Goal: Task Accomplishment & Management: Use online tool/utility

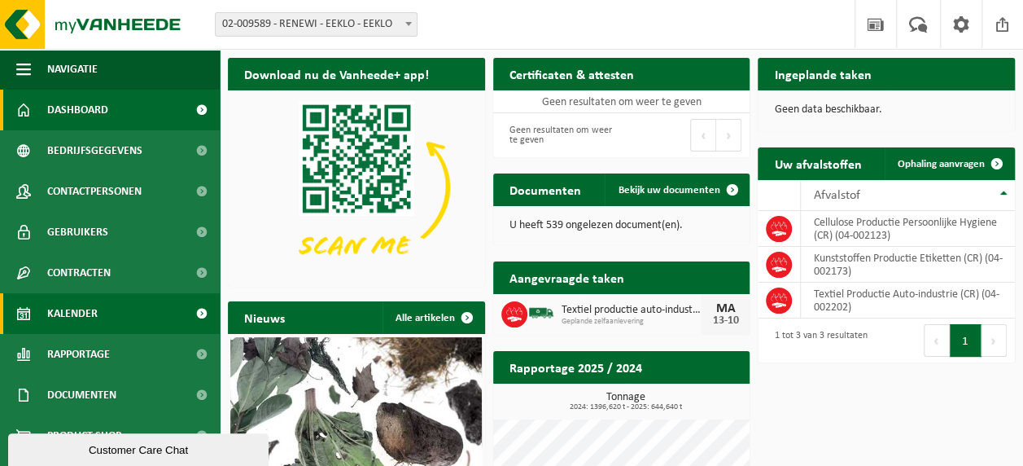
click at [124, 328] on link "Kalender" at bounding box center [110, 313] width 220 height 41
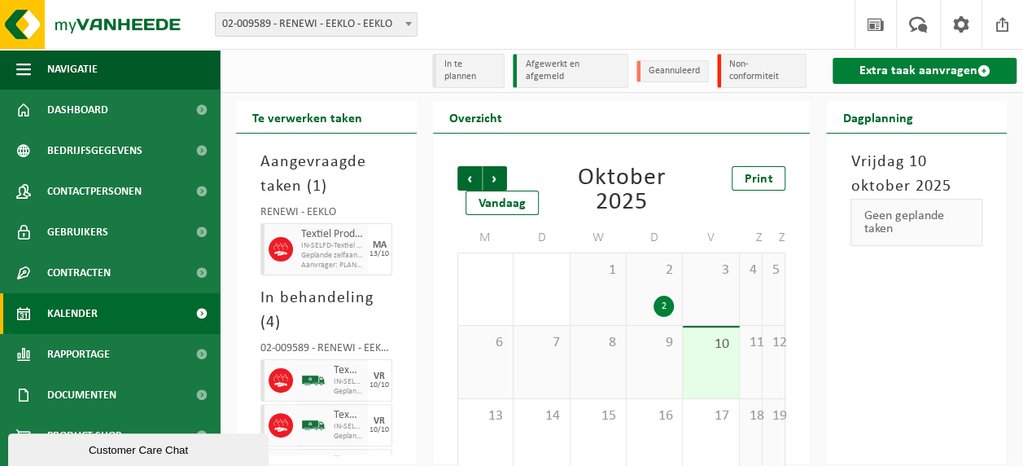
click at [865, 58] on link "Extra taak aanvragen" at bounding box center [925, 71] width 184 height 26
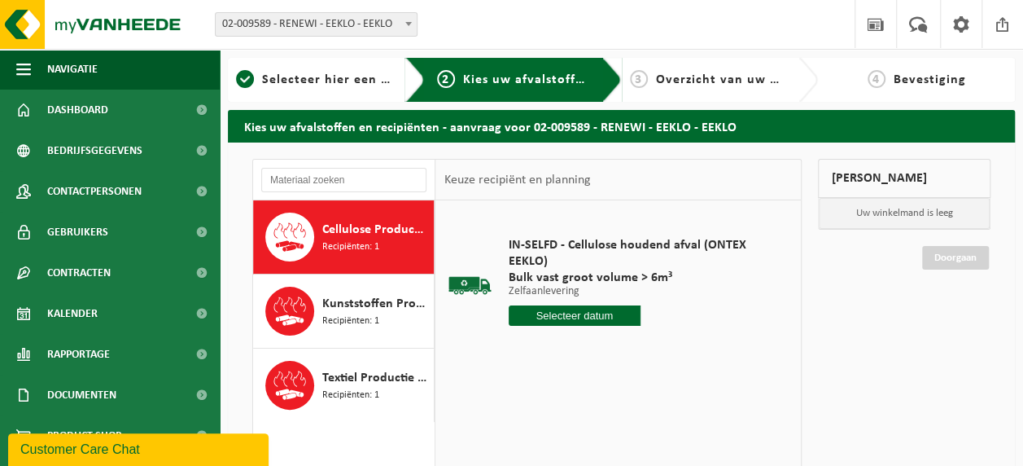
click at [543, 327] on div "IN-SELFD - Cellulose houdend afval (ONTEX EEKLO) Bulk vast groot volume > 6m³ Z…" at bounding box center [641, 285] width 281 height 129
click at [544, 318] on input "text" at bounding box center [575, 315] width 132 height 20
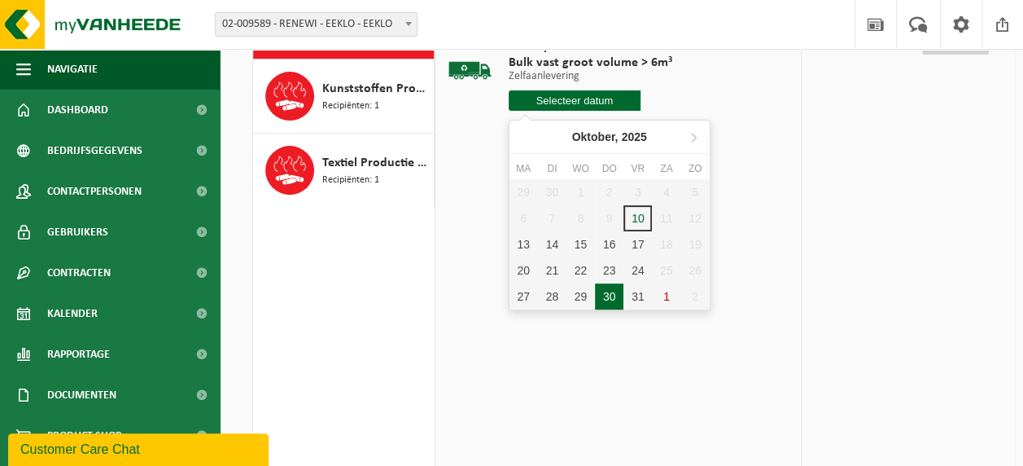
scroll to position [244, 0]
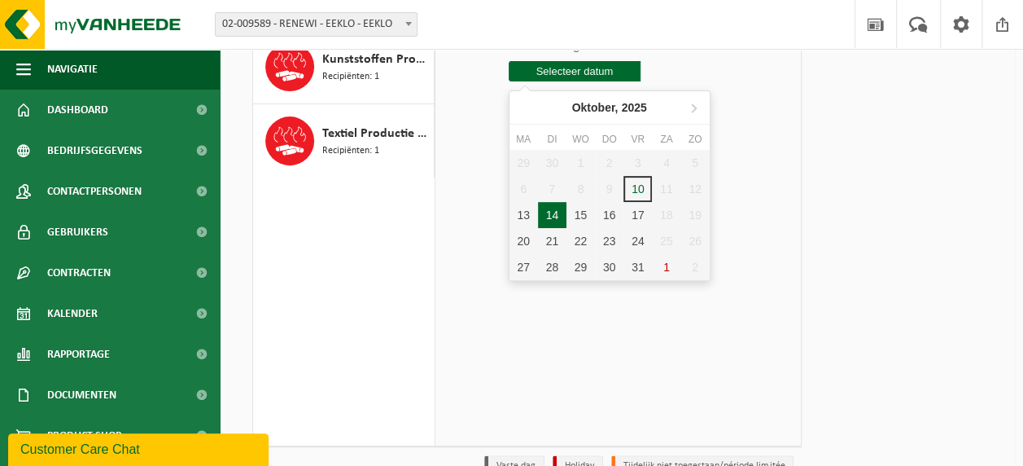
click at [547, 217] on div "14" at bounding box center [552, 215] width 28 height 26
type input "Van 2025-10-14"
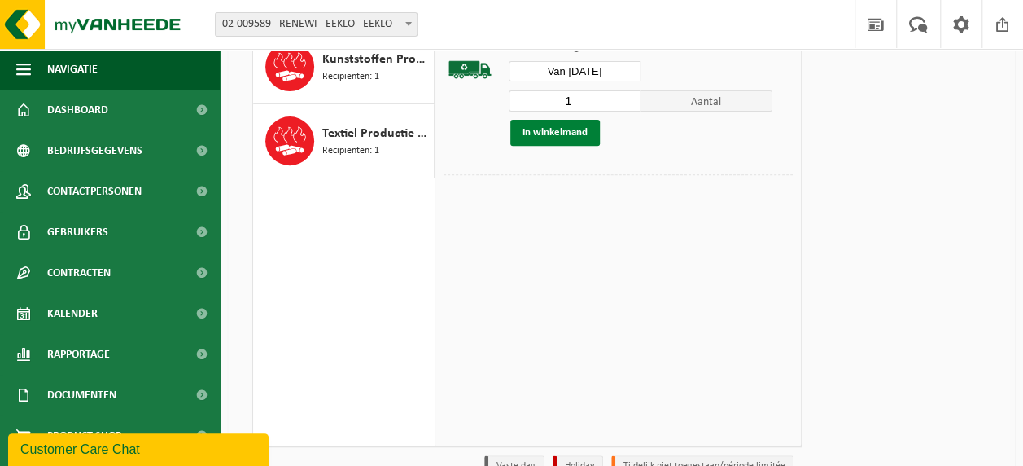
click at [569, 122] on button "In winkelmand" at bounding box center [555, 133] width 90 height 26
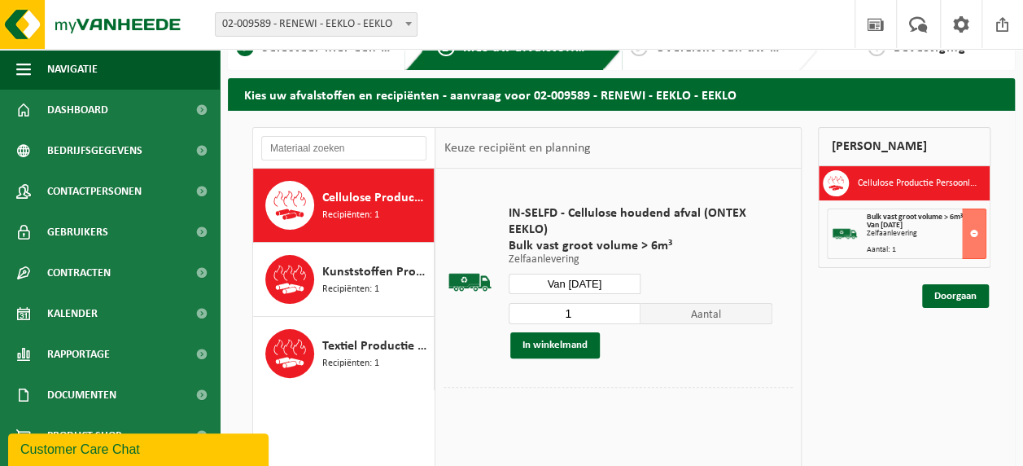
scroll to position [0, 0]
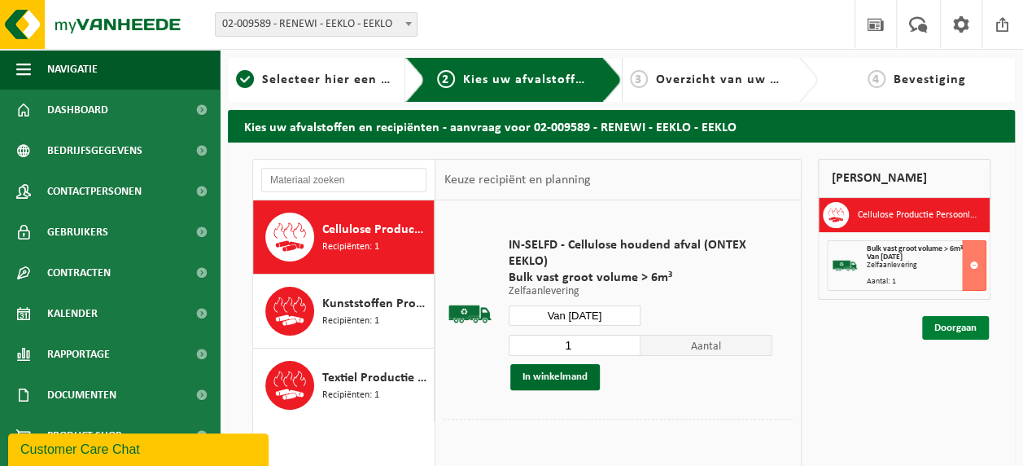
click at [947, 322] on link "Doorgaan" at bounding box center [955, 328] width 67 height 24
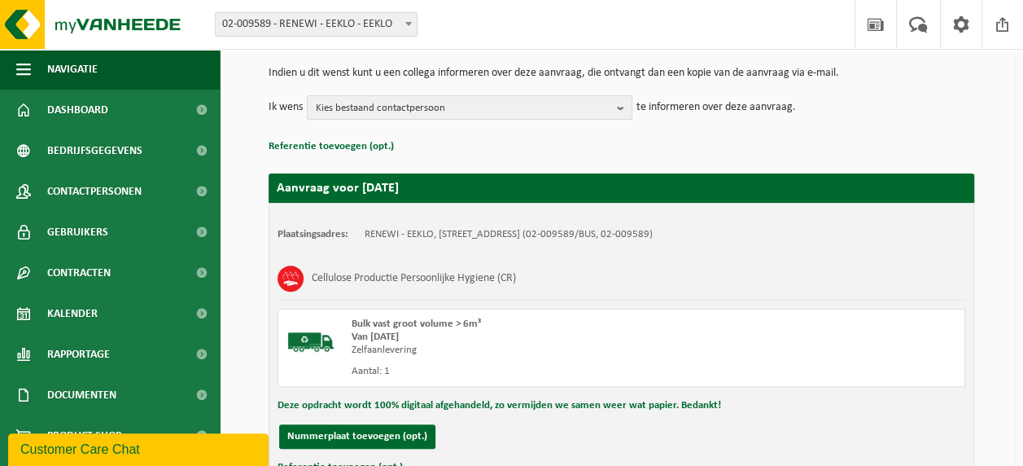
scroll to position [163, 0]
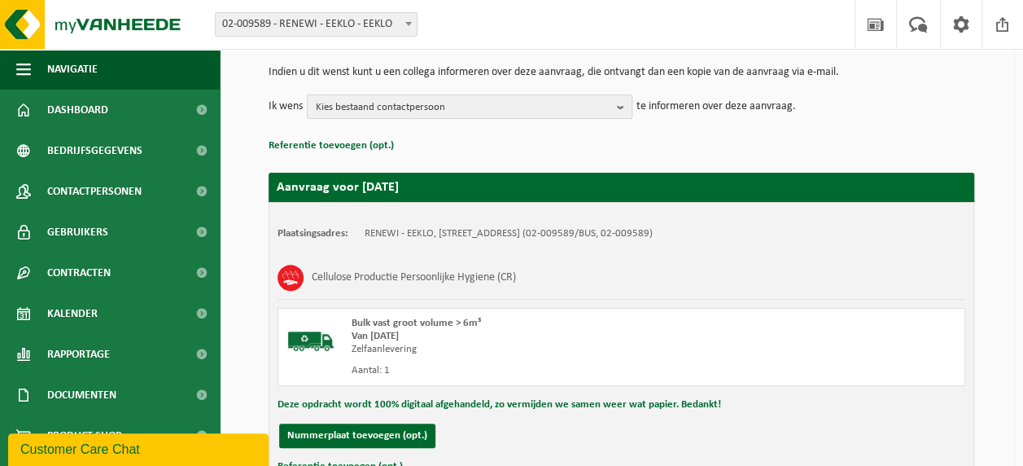
click at [534, 111] on span "Kies bestaand contactpersoon" at bounding box center [463, 107] width 295 height 24
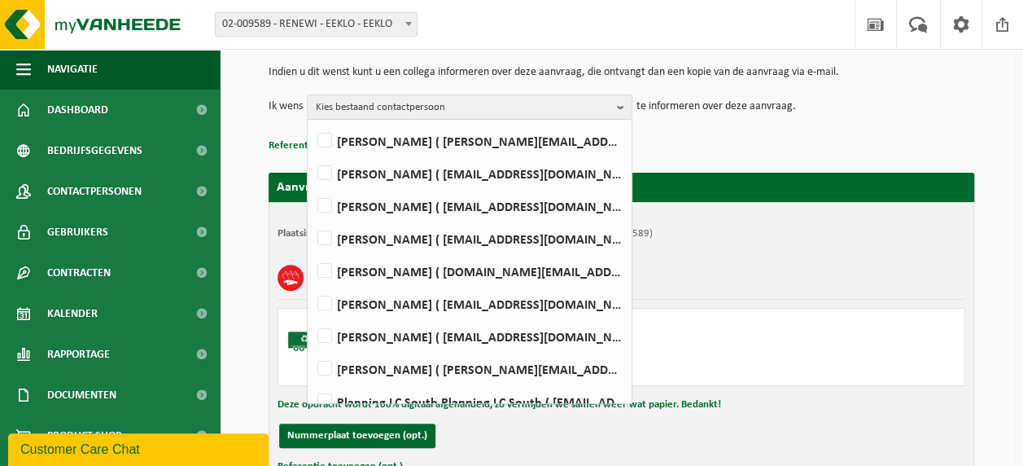
scroll to position [81, 0]
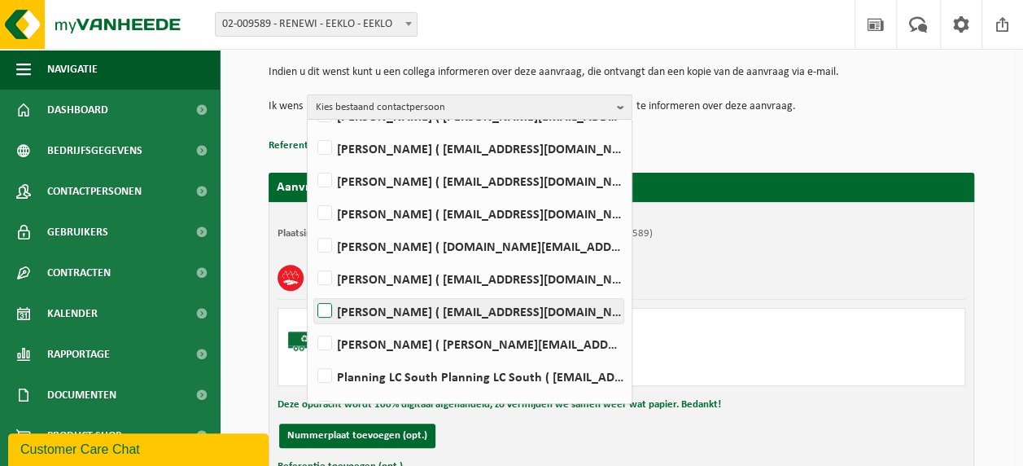
click at [405, 317] on label "BIRGIT HEEMSKERK ( administratie.eeklo@renewi.com )" at bounding box center [468, 311] width 309 height 24
click at [312, 291] on input "BIRGIT HEEMSKERK ( administratie.eeklo@renewi.com )" at bounding box center [311, 290] width 1 height 1
checkbox input "true"
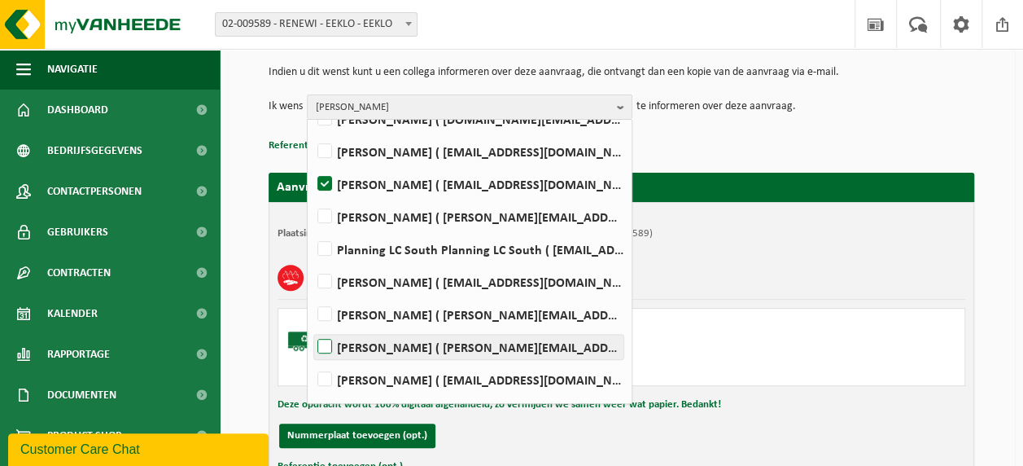
scroll to position [244, 0]
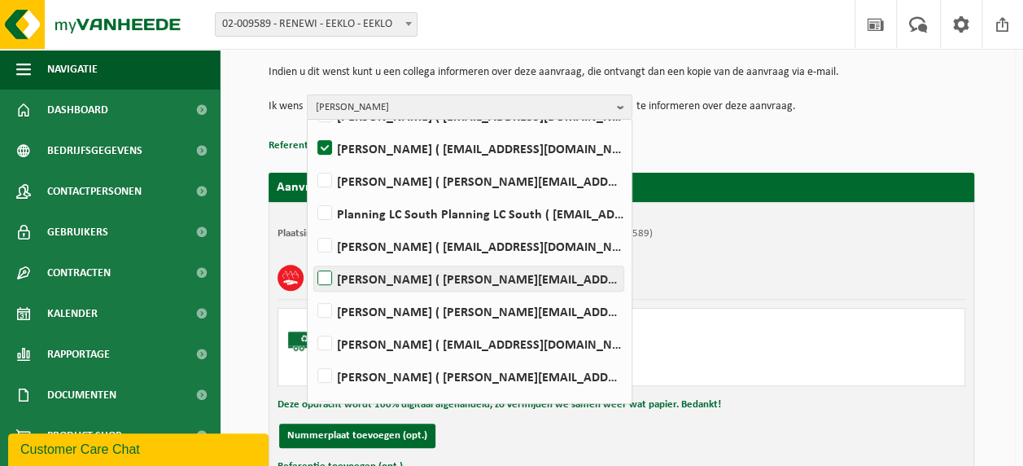
click at [363, 275] on label "Robbie Vanheule ( robbie.vanheule@renewi.com )" at bounding box center [468, 278] width 309 height 24
click at [312, 258] on input "Robbie Vanheule ( robbie.vanheule@renewi.com )" at bounding box center [311, 257] width 1 height 1
checkbox input "true"
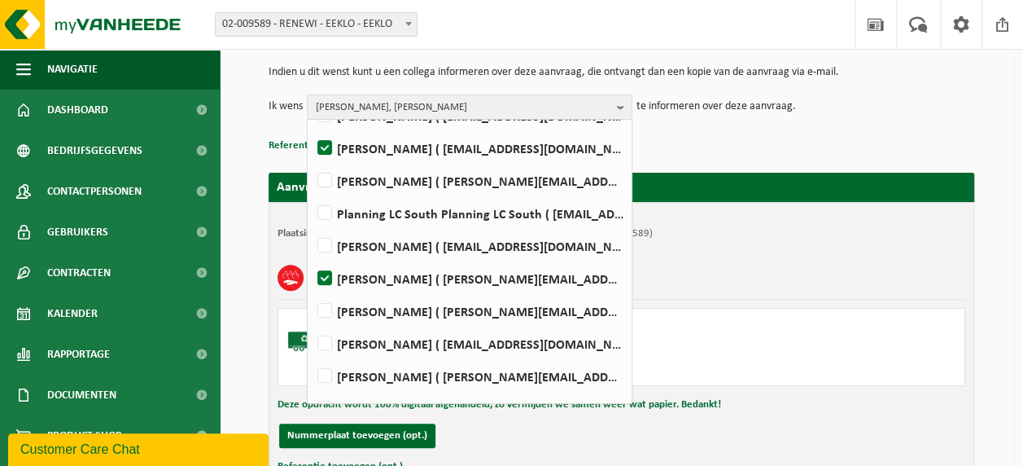
click at [583, 420] on div "Plaatsingsadres: RENEWI - EEKLO, 9900 EEKLO, RINGLAAN 58 (02-009589/BUS, 02-009…" at bounding box center [622, 358] width 706 height 313
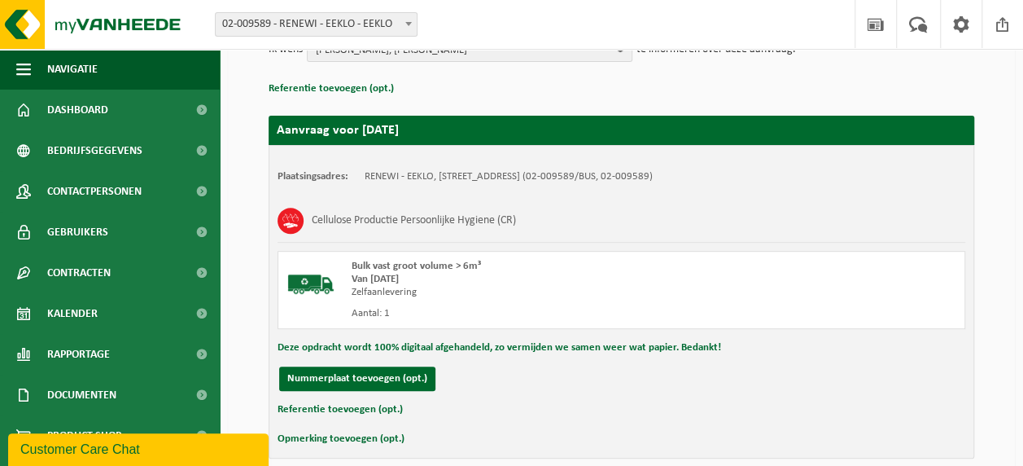
scroll to position [292, 0]
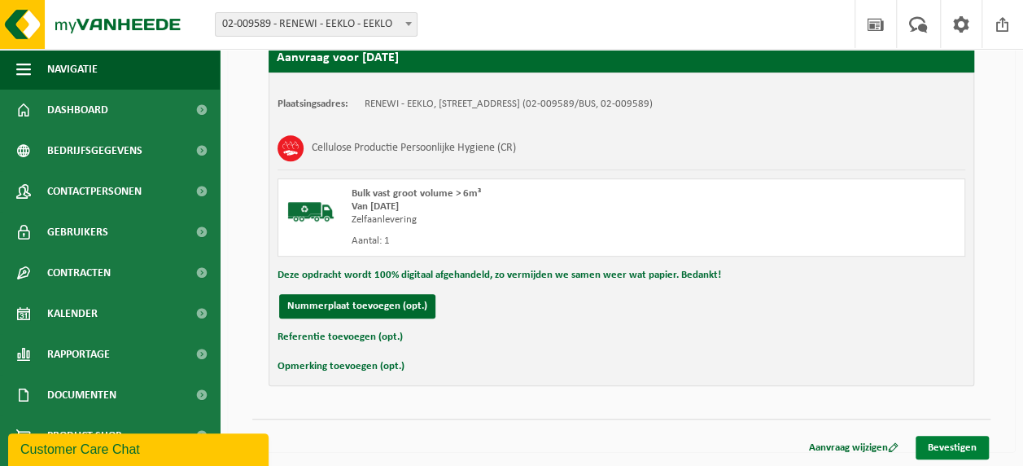
click at [954, 444] on link "Bevestigen" at bounding box center [952, 447] width 73 height 24
